Goal: Contribute content: Add original content to the website for others to see

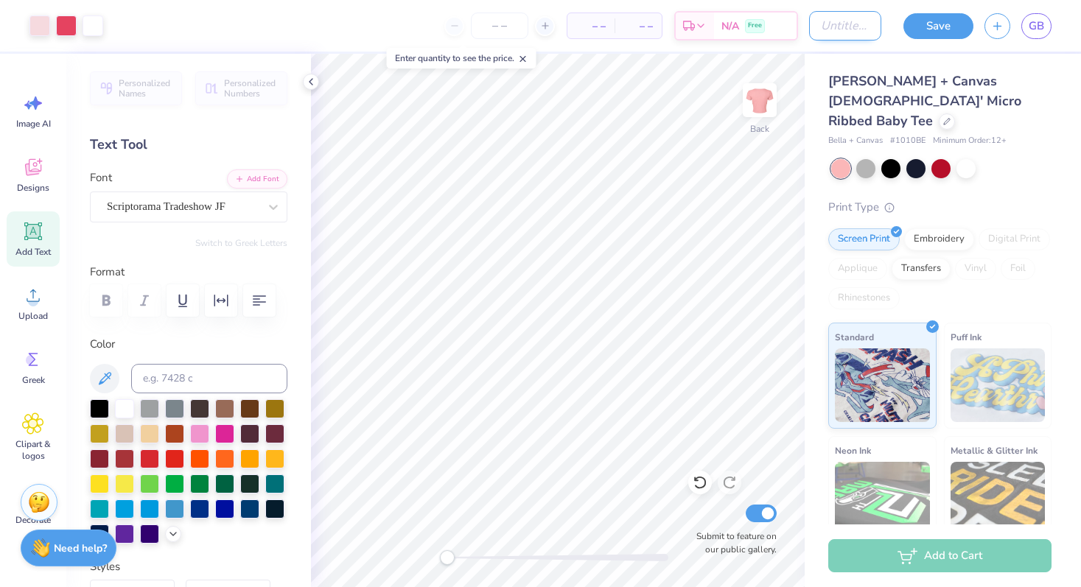
click at [844, 20] on input "Design Title" at bounding box center [845, 25] width 72 height 29
type input "GWC Star Baby Tee Pink on Pink"
click at [863, 90] on span "Bella + Canvas Ladies' Micro Ribbed Baby Tee" at bounding box center [924, 100] width 193 height 57
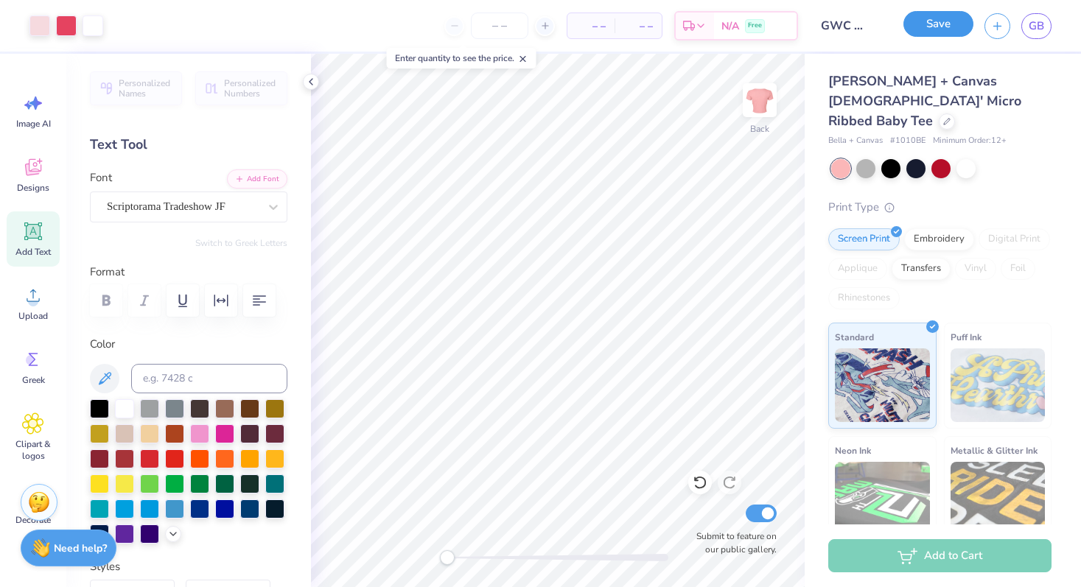
click at [933, 29] on button "Save" at bounding box center [938, 24] width 70 height 26
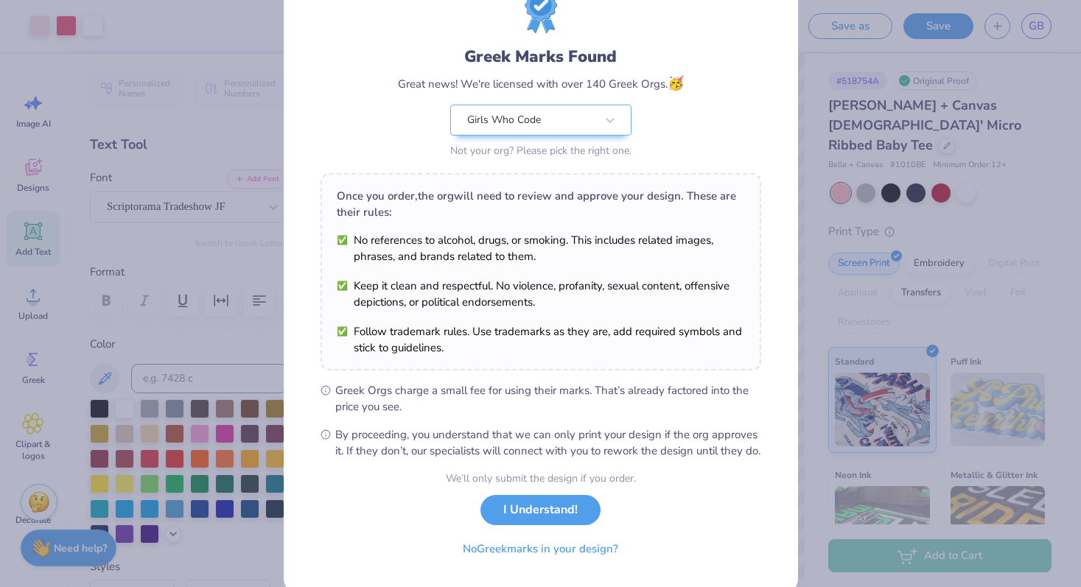
scroll to position [102, 0]
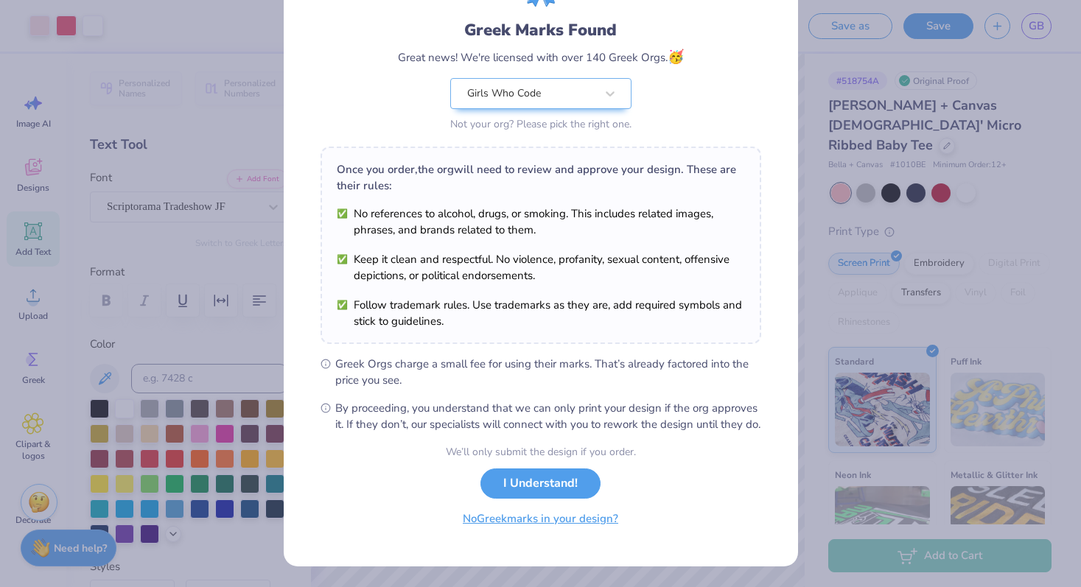
click at [575, 525] on button "No Greek marks in your design?" at bounding box center [540, 519] width 181 height 30
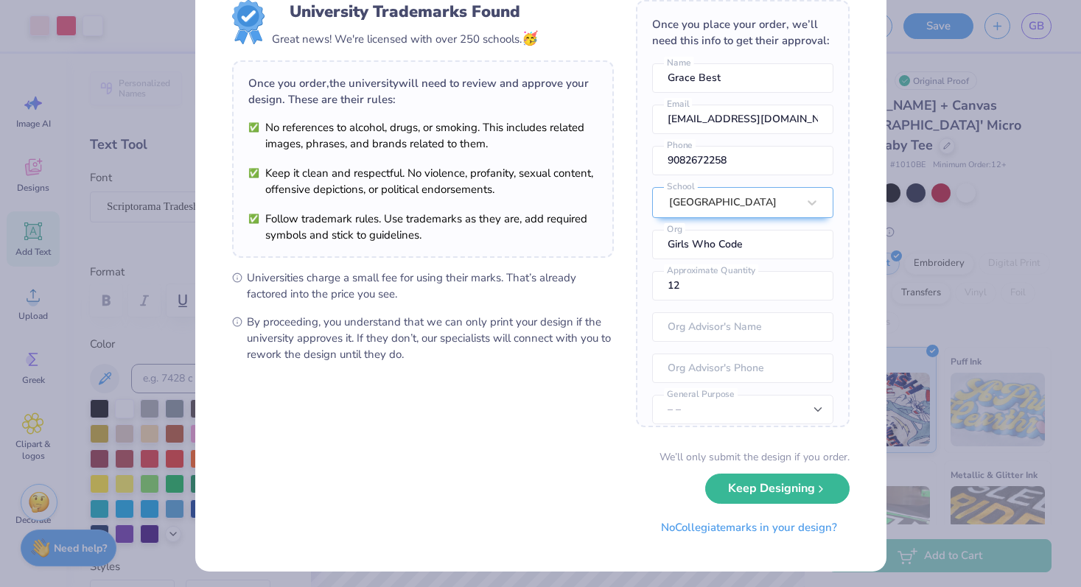
scroll to position [54, 0]
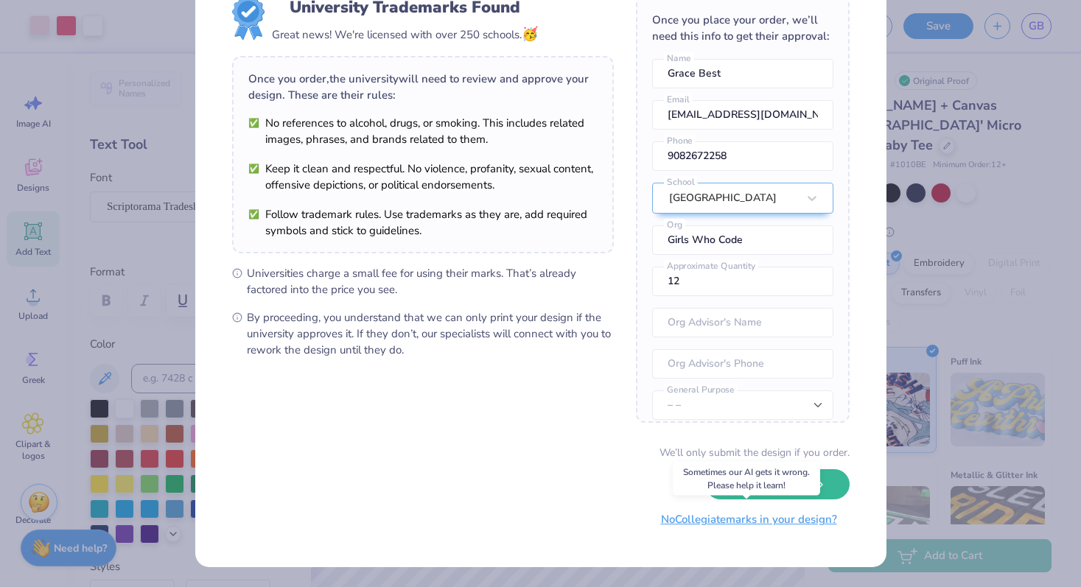
click at [666, 533] on button "No Collegiate marks in your design?" at bounding box center [748, 520] width 201 height 30
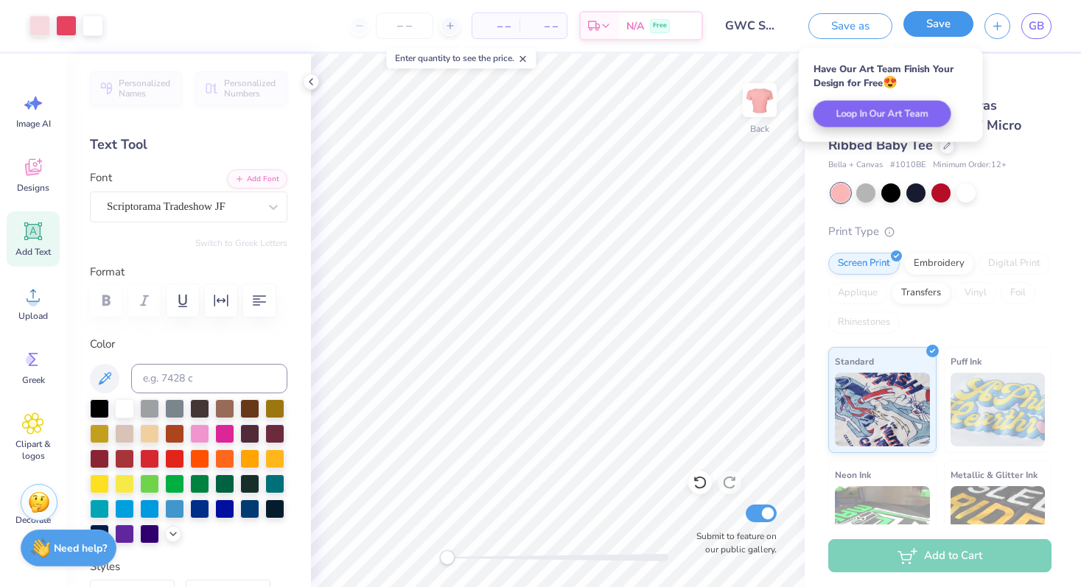
click at [933, 29] on button "Save" at bounding box center [938, 24] width 70 height 26
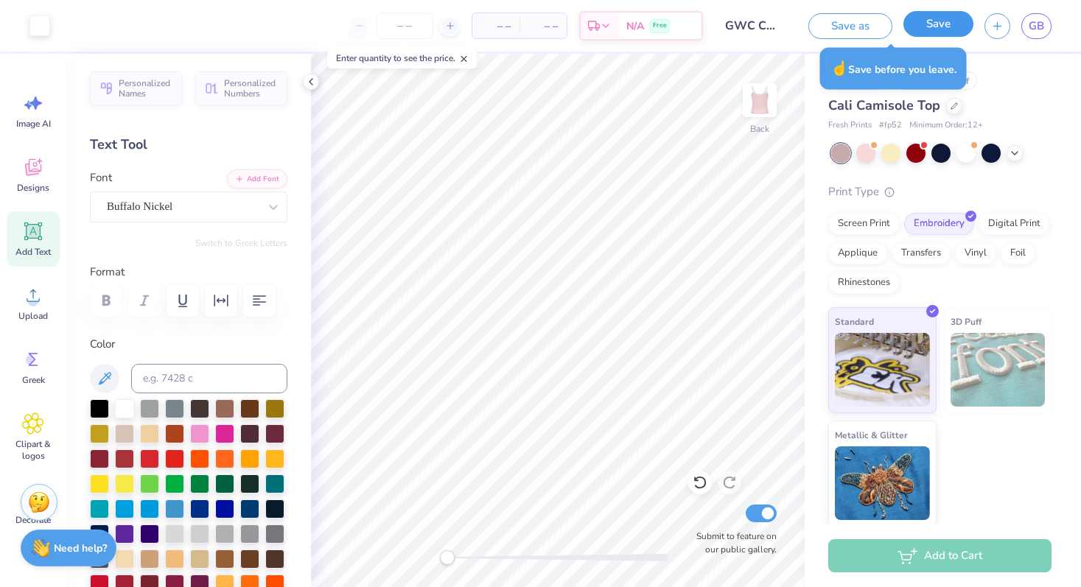
click at [951, 24] on button "Save" at bounding box center [938, 24] width 70 height 26
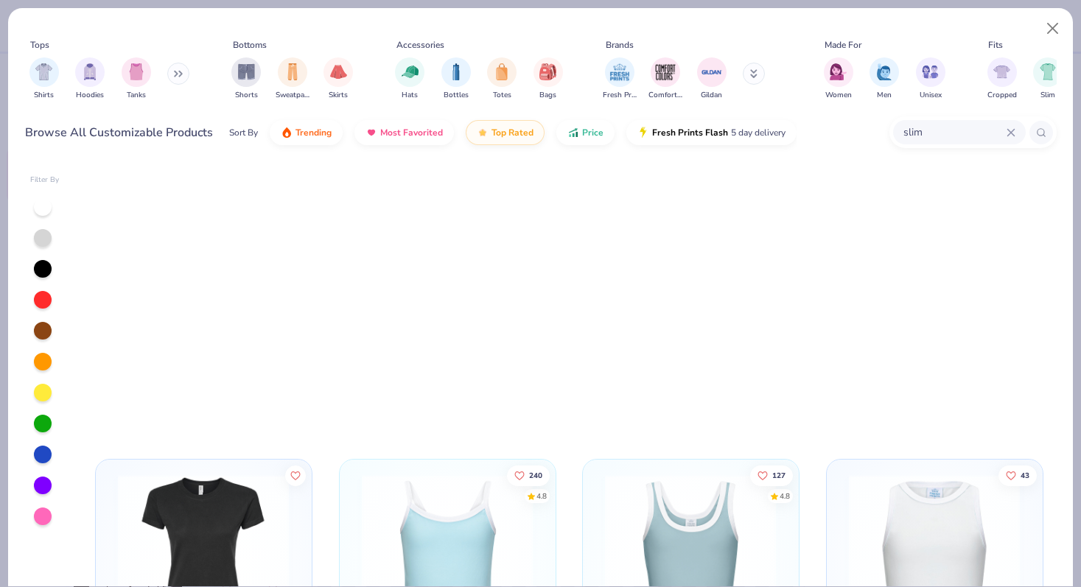
scroll to position [727, 0]
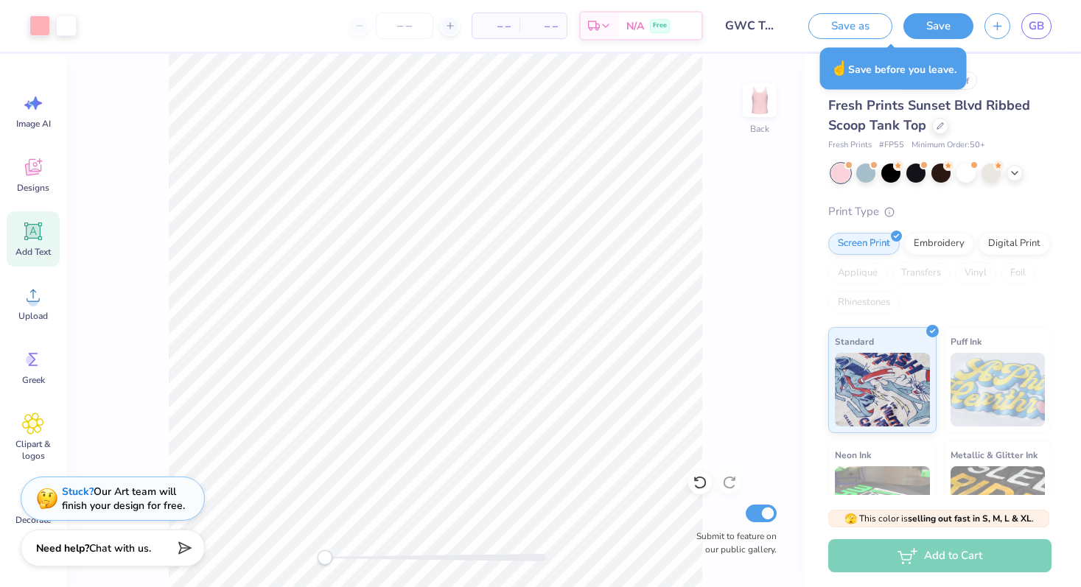
scroll to position [5, 0]
click at [948, 33] on button "Save" at bounding box center [938, 24] width 70 height 26
